Goal: Information Seeking & Learning: Check status

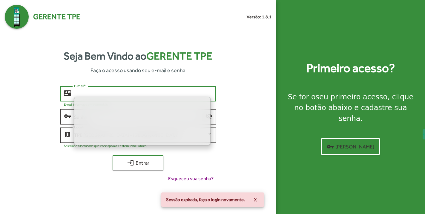
type input "**********"
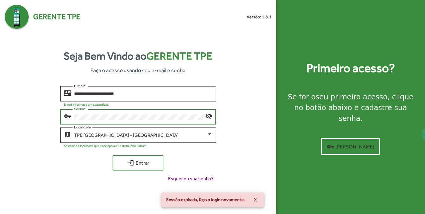
click at [189, 112] on div "Senha *" at bounding box center [139, 116] width 131 height 16
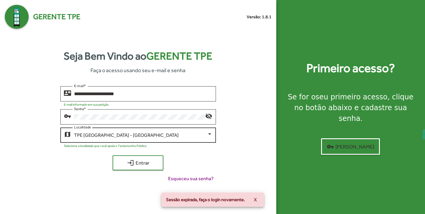
click at [175, 132] on div "TPE [GEOGRAPHIC_DATA] - Centro Localidade" at bounding box center [143, 134] width 138 height 16
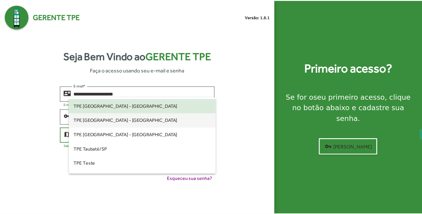
scroll to position [182, 0]
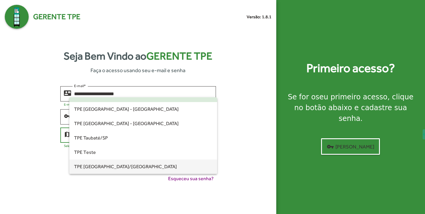
click at [121, 170] on span "TPE [GEOGRAPHIC_DATA]/[GEOGRAPHIC_DATA]" at bounding box center [143, 166] width 138 height 14
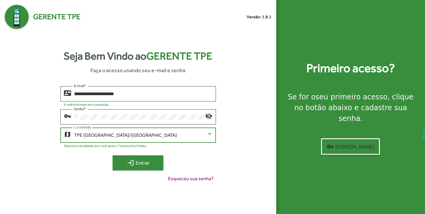
click at [147, 165] on span "login Entrar" at bounding box center [138, 162] width 40 height 11
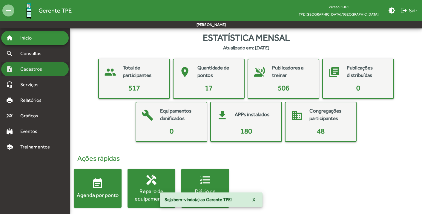
click at [32, 68] on span "Cadastros" at bounding box center [33, 68] width 33 height 7
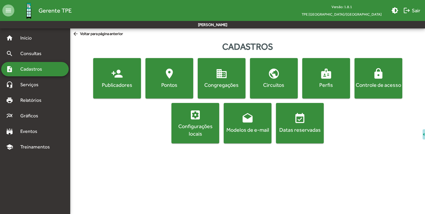
click at [200, 118] on mat-icon "settings_applications" at bounding box center [195, 115] width 12 height 12
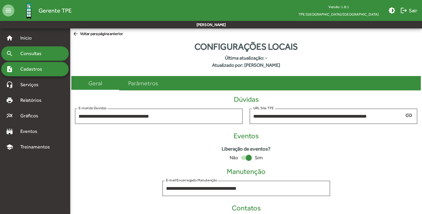
click at [25, 51] on span "Consultas" at bounding box center [33, 53] width 33 height 7
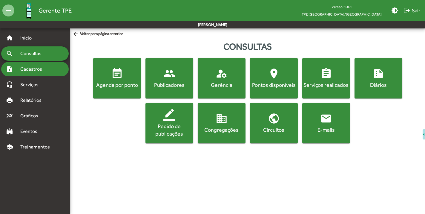
click at [30, 70] on span "Cadastros" at bounding box center [33, 68] width 33 height 7
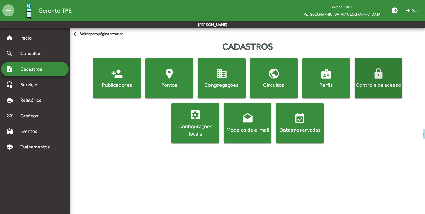
click at [375, 77] on mat-icon "lock" at bounding box center [379, 74] width 12 height 12
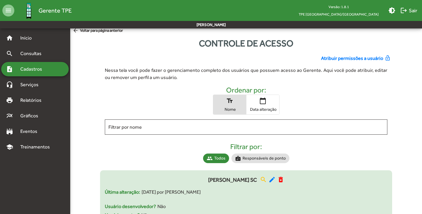
scroll to position [0, 0]
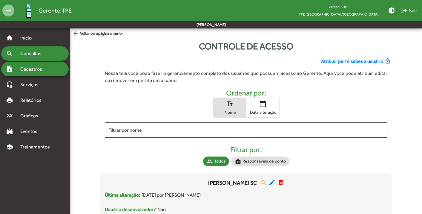
click at [27, 49] on div "search Consultas" at bounding box center [35, 53] width 68 height 14
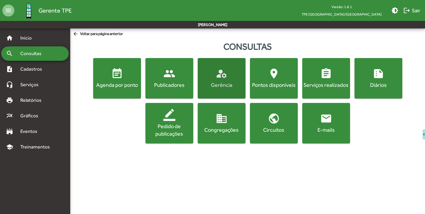
click at [227, 85] on div "Gerência" at bounding box center [221, 84] width 45 height 7
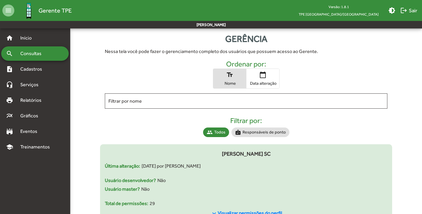
scroll to position [24, 0]
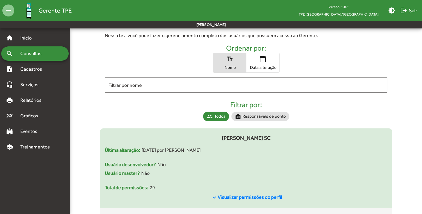
click at [252, 197] on span "Visualizar permissões do perfil" at bounding box center [250, 197] width 64 height 6
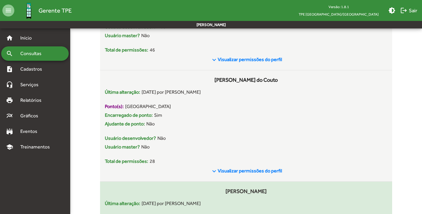
scroll to position [519, 0]
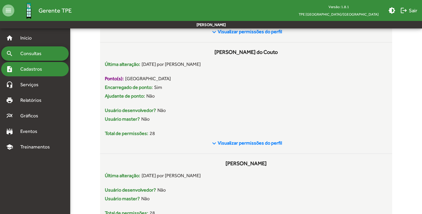
click at [29, 67] on span "Cadastros" at bounding box center [33, 68] width 33 height 7
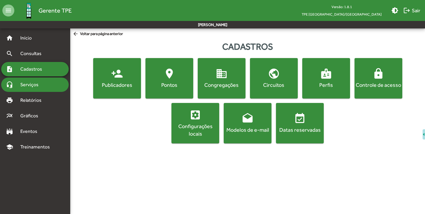
click at [40, 88] on div "headset_mic Serviços" at bounding box center [35, 84] width 68 height 14
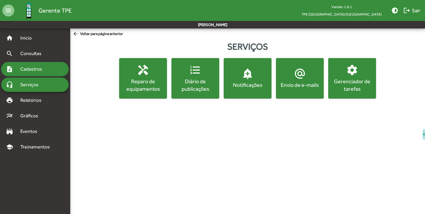
click at [24, 72] on span "Cadastros" at bounding box center [33, 68] width 33 height 7
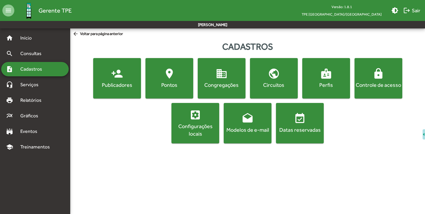
click at [199, 125] on div "Configurações locais" at bounding box center [195, 129] width 45 height 15
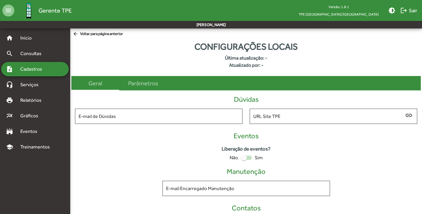
type input "**********"
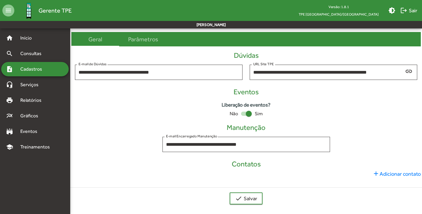
scroll to position [44, 0]
click at [37, 69] on span "Cadastros" at bounding box center [33, 68] width 33 height 7
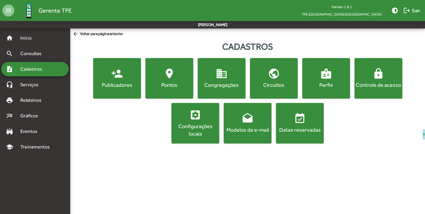
click at [195, 128] on div "Configurações locais" at bounding box center [195, 129] width 45 height 15
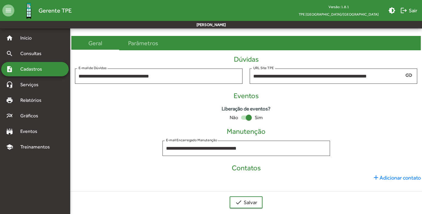
scroll to position [46, 0]
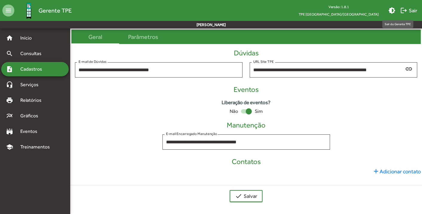
click at [408, 11] on span "logout Sair" at bounding box center [409, 10] width 17 height 11
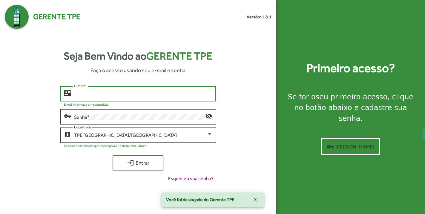
click at [117, 95] on input "E-mail *" at bounding box center [143, 93] width 138 height 5
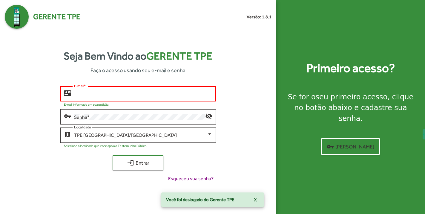
type input "**********"
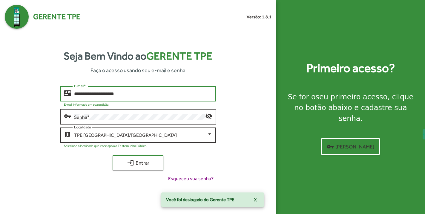
click at [110, 132] on div "[GEOGRAPHIC_DATA]/MG Localidade" at bounding box center [143, 134] width 138 height 16
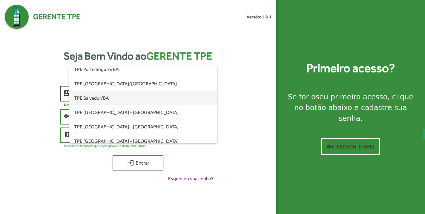
scroll to position [134, 0]
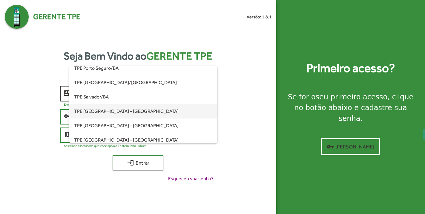
click at [119, 114] on span "TPE [GEOGRAPHIC_DATA] - [GEOGRAPHIC_DATA]" at bounding box center [143, 111] width 138 height 14
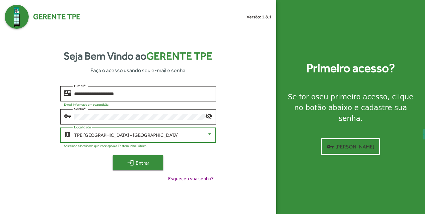
click at [143, 161] on span "login Entrar" at bounding box center [138, 162] width 40 height 11
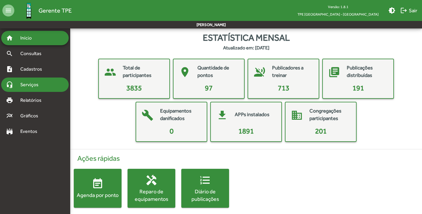
click at [34, 85] on span "Serviços" at bounding box center [32, 84] width 30 height 7
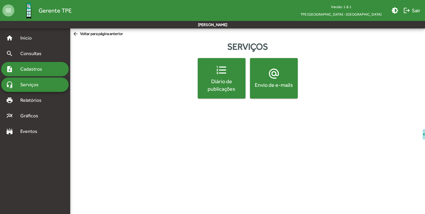
click at [33, 68] on span "Cadastros" at bounding box center [33, 68] width 33 height 7
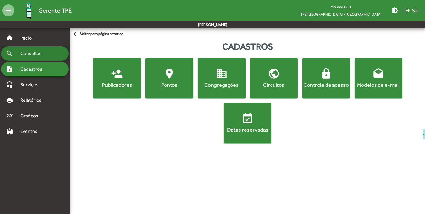
click at [32, 55] on span "Consultas" at bounding box center [33, 53] width 33 height 7
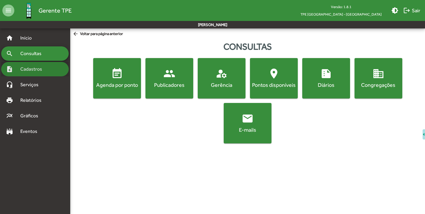
click at [34, 65] on div "note_add Cadastros" at bounding box center [35, 69] width 68 height 14
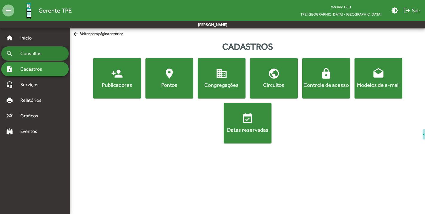
click at [36, 51] on span "Consultas" at bounding box center [33, 53] width 33 height 7
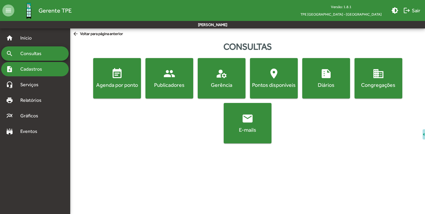
click at [35, 67] on span "Cadastros" at bounding box center [33, 68] width 33 height 7
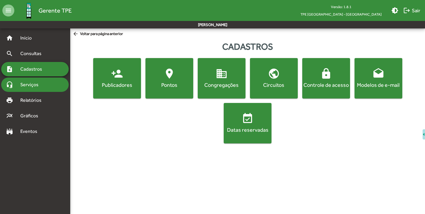
click at [35, 88] on span "Serviços" at bounding box center [32, 84] width 30 height 7
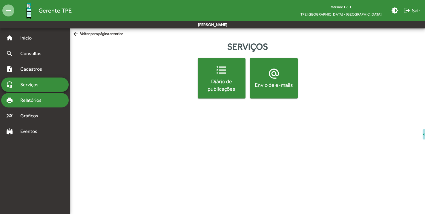
click at [32, 99] on span "Relatórios" at bounding box center [33, 100] width 33 height 7
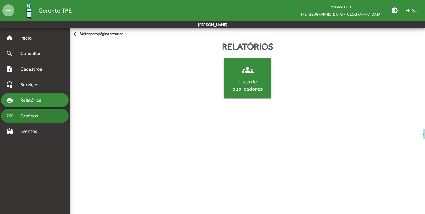
click at [28, 118] on span "Gráficos" at bounding box center [32, 115] width 30 height 7
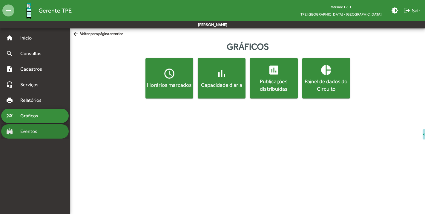
click at [31, 136] on div "stadium Eventos" at bounding box center [35, 131] width 68 height 14
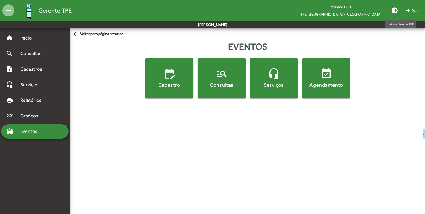
click at [414, 9] on span "logout Sair" at bounding box center [412, 10] width 17 height 11
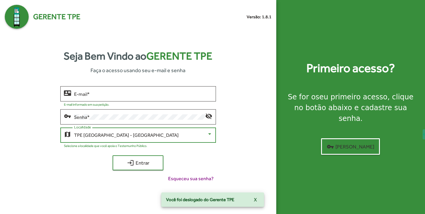
click at [138, 133] on div "TPE [GEOGRAPHIC_DATA] - [GEOGRAPHIC_DATA]" at bounding box center [140, 134] width 133 height 5
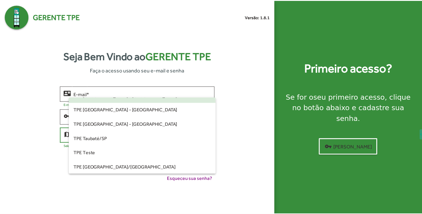
scroll to position [182, 0]
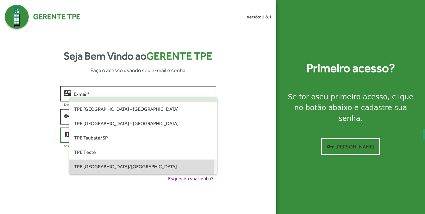
click at [126, 165] on span "TPE [GEOGRAPHIC_DATA]/[GEOGRAPHIC_DATA]" at bounding box center [143, 166] width 138 height 14
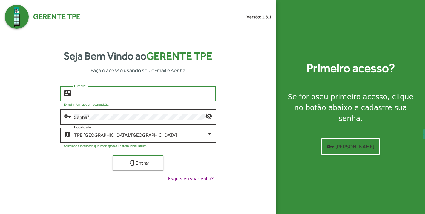
click at [123, 96] on input "E-mail *" at bounding box center [143, 93] width 138 height 5
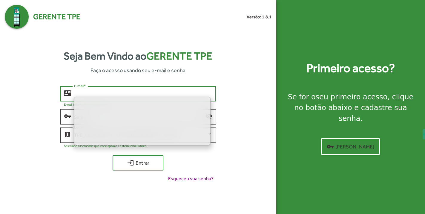
type input "**********"
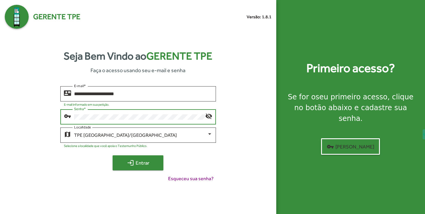
click at [135, 163] on span "login Entrar" at bounding box center [138, 162] width 40 height 11
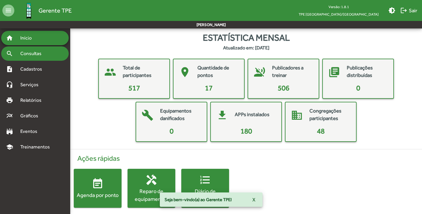
click at [26, 56] on span "Consultas" at bounding box center [33, 53] width 33 height 7
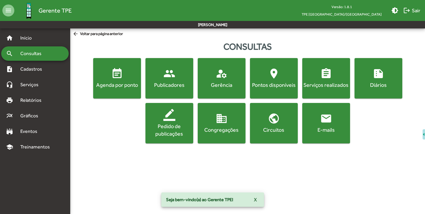
click at [342, 128] on div "E-mails" at bounding box center [326, 129] width 45 height 7
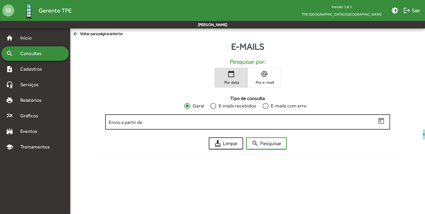
click at [281, 126] on div "Envio a partir de" at bounding box center [243, 121] width 268 height 16
click at [379, 123] on icon "Open calendar" at bounding box center [382, 121] width 8 height 8
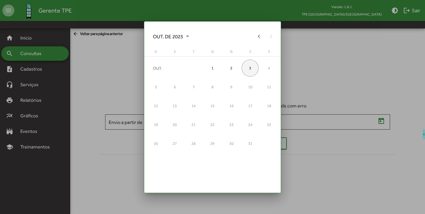
click at [250, 67] on div "3" at bounding box center [250, 67] width 17 height 17
type input "**********"
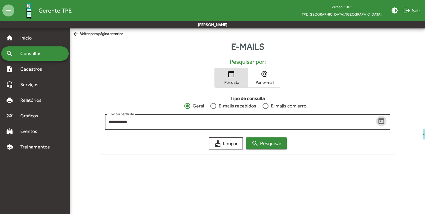
click at [261, 144] on span "search Pesquisar" at bounding box center [267, 143] width 30 height 11
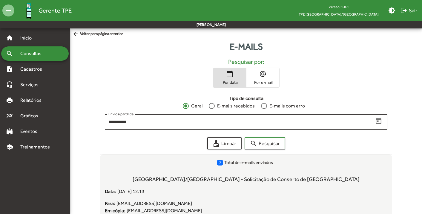
click at [36, 51] on span "Consultas" at bounding box center [33, 53] width 33 height 7
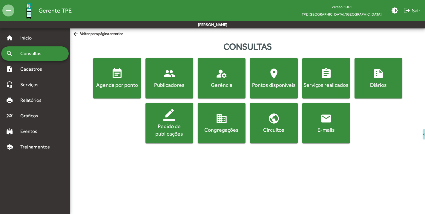
click at [162, 82] on div "Publicadores" at bounding box center [169, 84] width 45 height 7
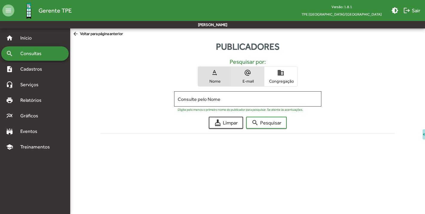
click at [242, 83] on span "E-mail" at bounding box center [248, 80] width 30 height 5
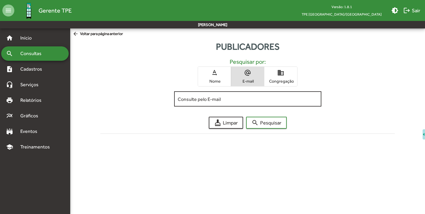
click at [227, 99] on input "Consulte pelo E-mail" at bounding box center [248, 98] width 140 height 5
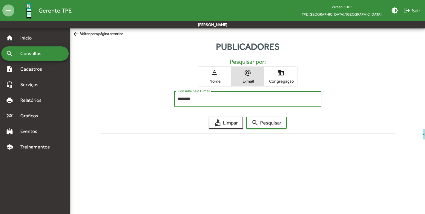
type input "*******"
click at [246, 117] on button "search Pesquisar" at bounding box center [266, 123] width 41 height 12
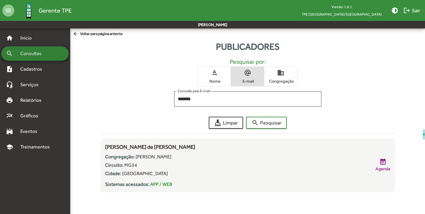
click at [39, 53] on span "Consultas" at bounding box center [33, 53] width 33 height 7
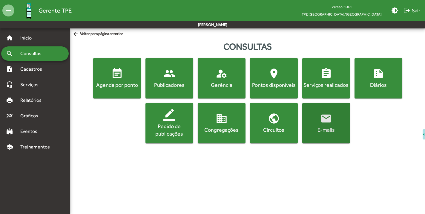
click at [322, 127] on div "E-mails" at bounding box center [326, 129] width 45 height 7
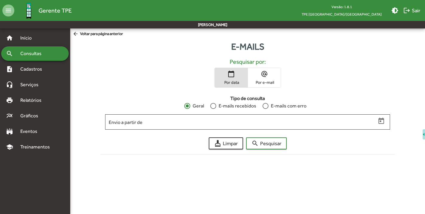
click at [267, 105] on div at bounding box center [266, 106] width 6 height 6
click at [276, 140] on span "search Pesquisar" at bounding box center [267, 143] width 30 height 11
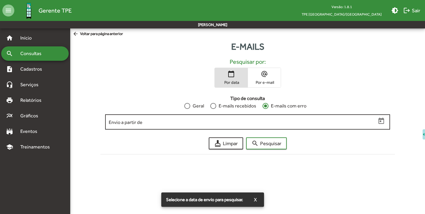
click at [296, 122] on input "Envio a partir de" at bounding box center [243, 121] width 268 height 5
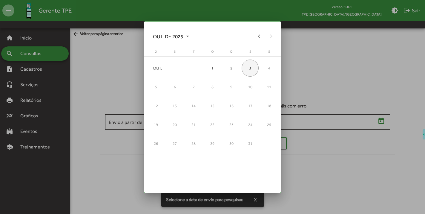
click at [252, 69] on div "3" at bounding box center [250, 67] width 17 height 17
type input "**********"
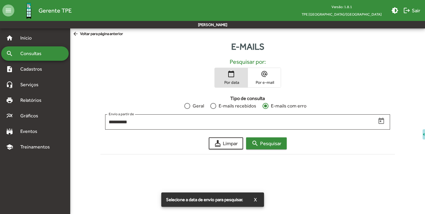
click at [262, 141] on span "search Pesquisar" at bounding box center [267, 143] width 30 height 11
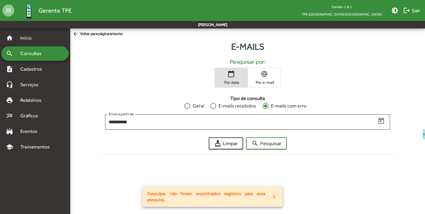
click at [187, 107] on div at bounding box center [187, 106] width 6 height 6
click at [380, 122] on icon "Open calendar" at bounding box center [382, 121] width 8 height 8
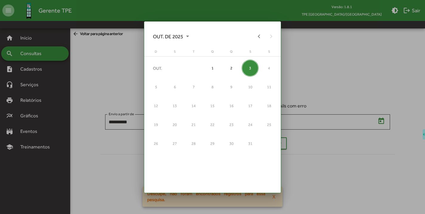
click at [247, 69] on div "3" at bounding box center [250, 67] width 17 height 17
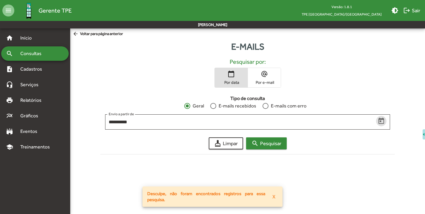
click at [275, 147] on span "search Pesquisar" at bounding box center [267, 143] width 30 height 11
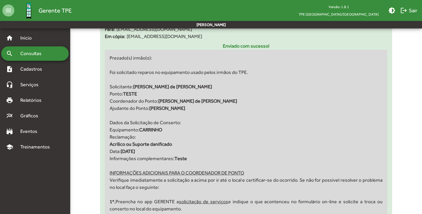
scroll to position [796, 0]
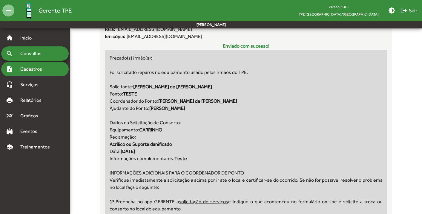
click at [27, 69] on span "Cadastros" at bounding box center [33, 68] width 33 height 7
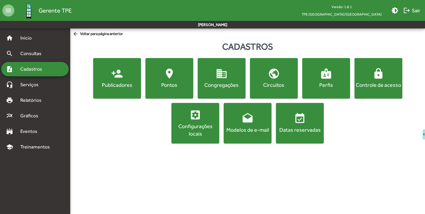
click at [181, 129] on div "Configurações locais" at bounding box center [195, 129] width 45 height 15
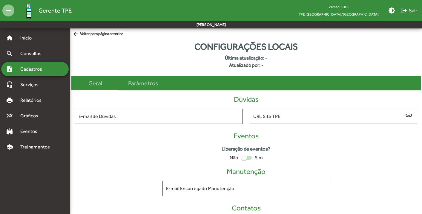
type input "**********"
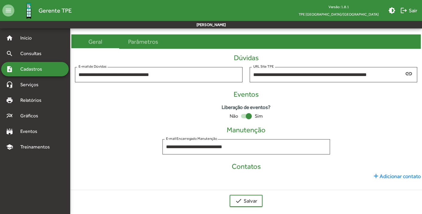
scroll to position [46, 0]
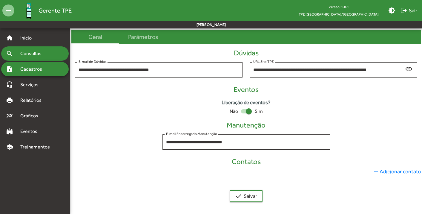
click at [30, 53] on span "Consultas" at bounding box center [33, 53] width 33 height 7
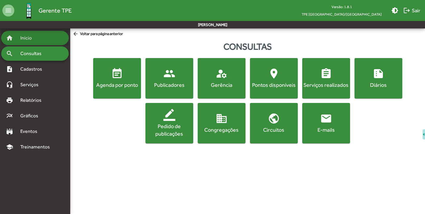
click at [30, 33] on div "home Início" at bounding box center [35, 38] width 68 height 14
